Goal: Find specific page/section: Find specific page/section

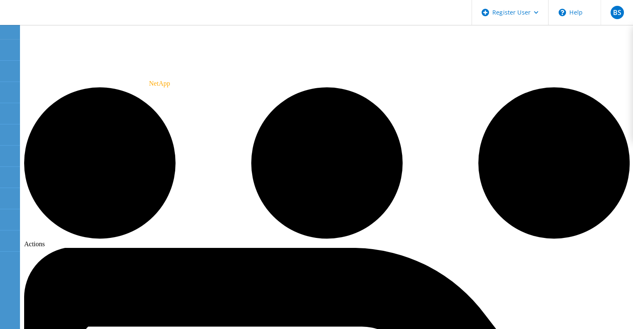
click at [5, 89] on use at bounding box center [5, 89] width 0 height 0
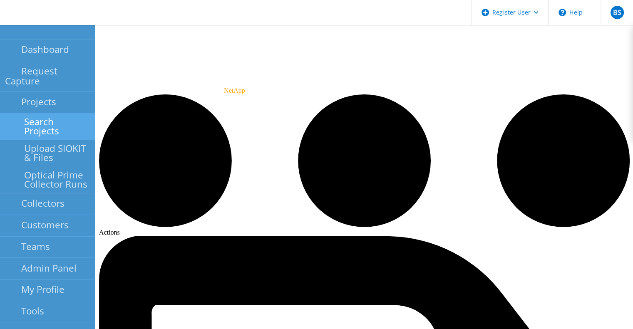
click at [12, 113] on link "Search Projects" at bounding box center [47, 126] width 95 height 27
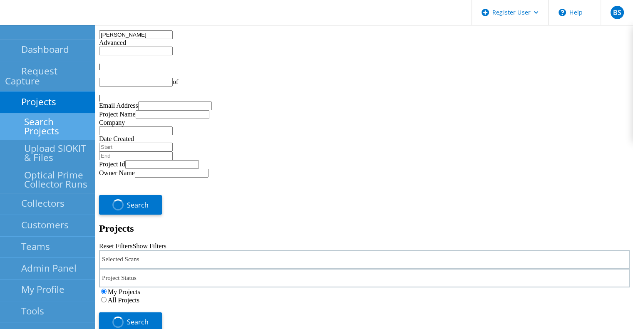
type input "1"
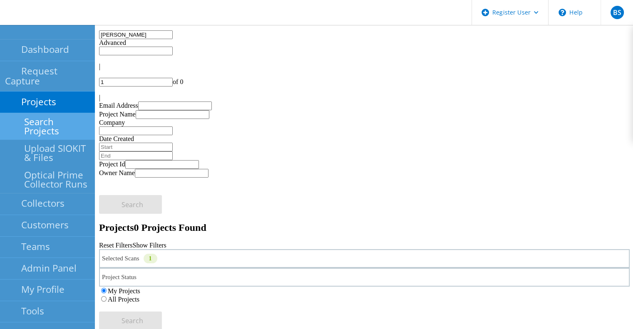
drag, startPoint x: 182, startPoint y: 42, endPoint x: 63, endPoint y: 34, distance: 119.4
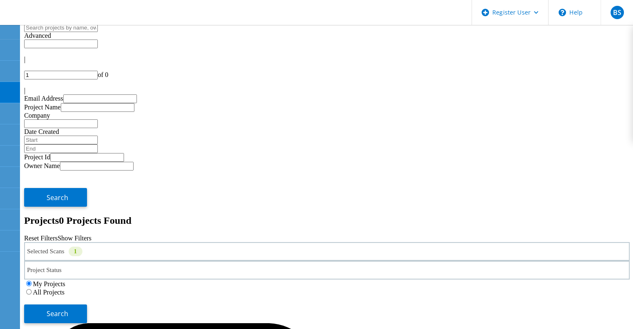
click at [176, 242] on div "Selected Scans 1" at bounding box center [327, 251] width 606 height 19
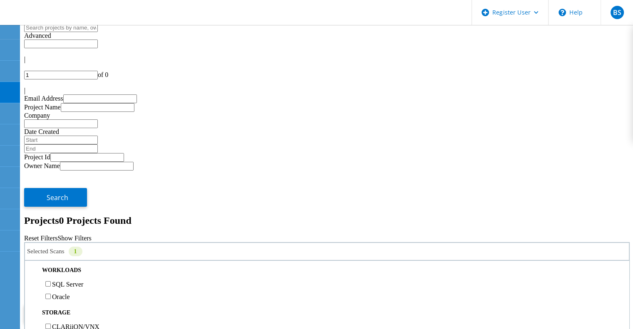
scroll to position [250, 0]
click at [87, 305] on button "Search" at bounding box center [55, 314] width 63 height 19
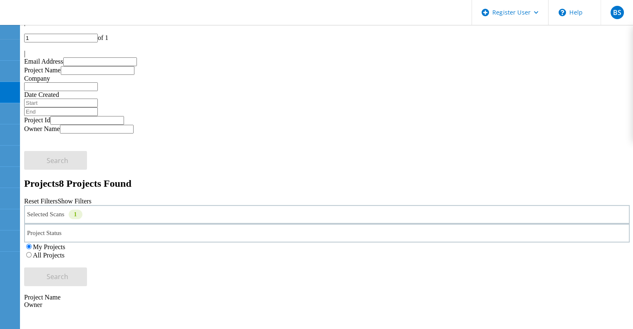
scroll to position [42, 0]
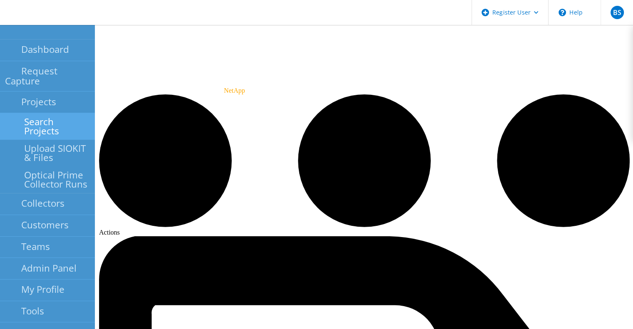
click at [15, 113] on link "Search Projects" at bounding box center [47, 126] width 95 height 27
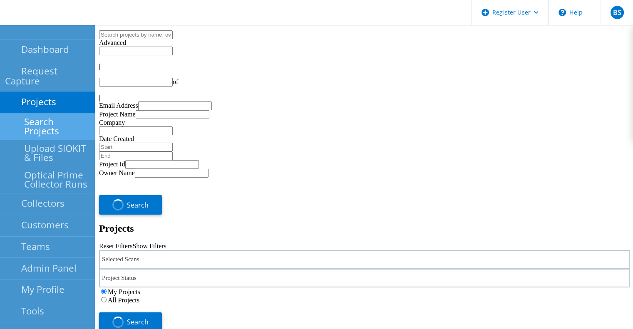
type input "1"
